Goal: Information Seeking & Learning: Learn about a topic

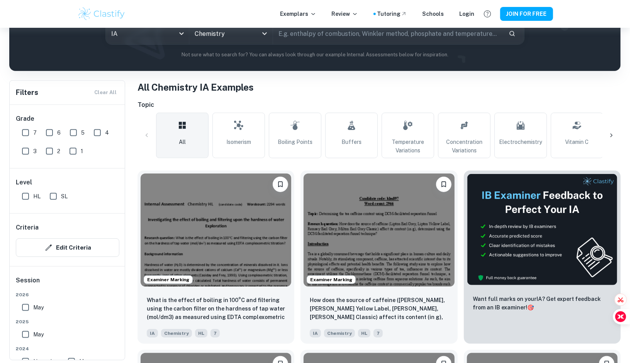
scroll to position [0, 230]
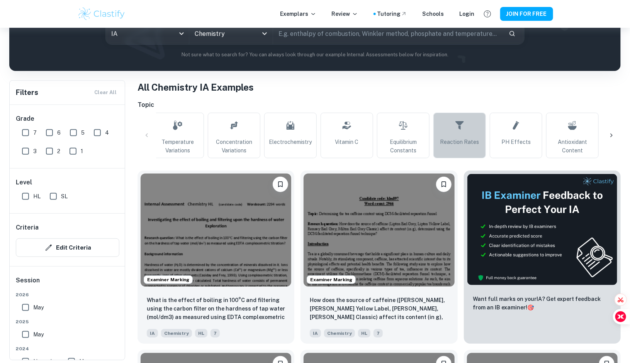
click at [480, 149] on link "Reaction Rates" at bounding box center [459, 136] width 53 height 46
type input "Reaction Rates"
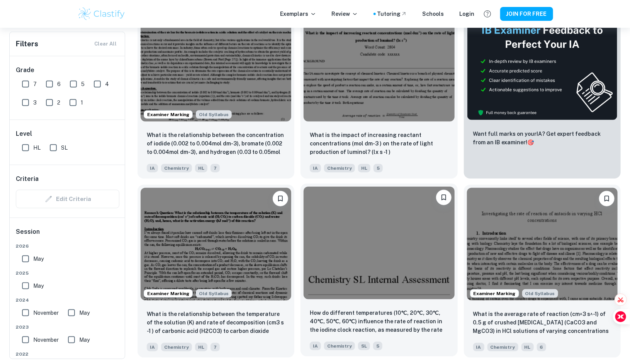
scroll to position [268, 0]
click at [25, 78] on input "7" at bounding box center [25, 83] width 15 height 15
checkbox input "true"
click at [58, 148] on input "SL" at bounding box center [53, 147] width 15 height 15
checkbox input "true"
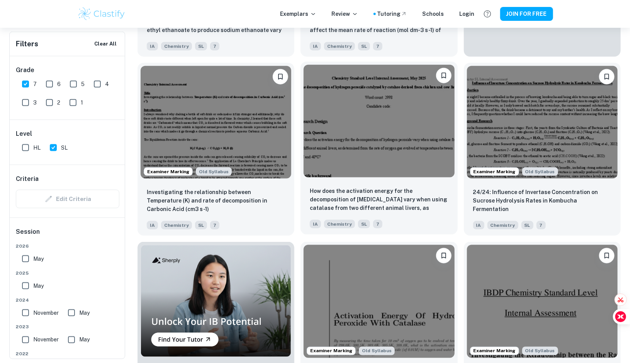
scroll to position [414, 0]
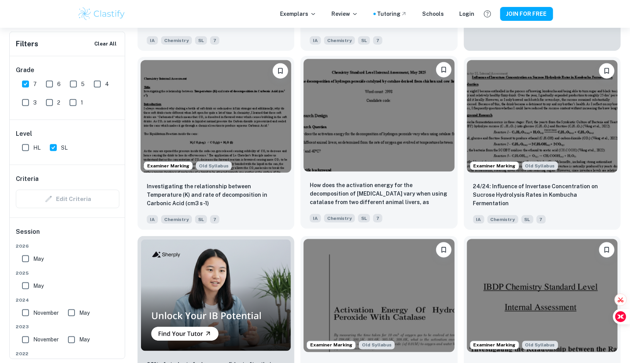
click at [390, 131] on img at bounding box center [379, 115] width 151 height 113
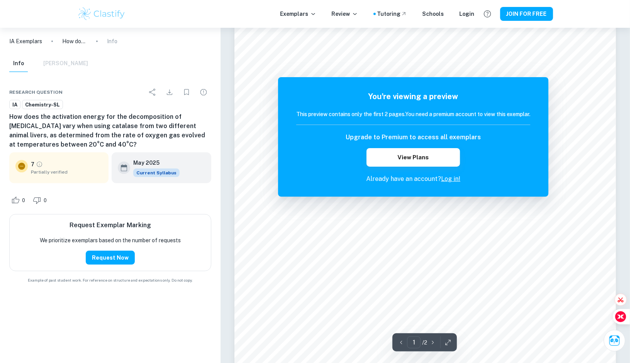
scroll to position [33, 0]
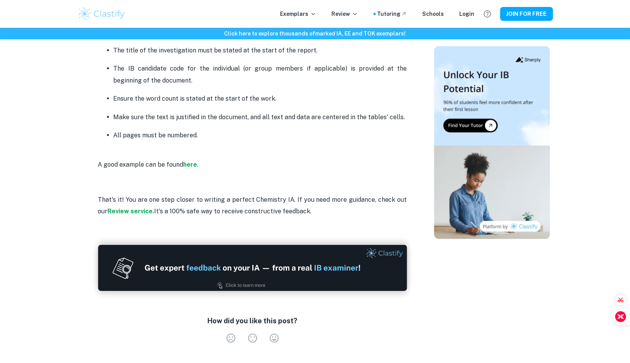
scroll to position [1983, 0]
